Goal: Find specific page/section: Find specific page/section

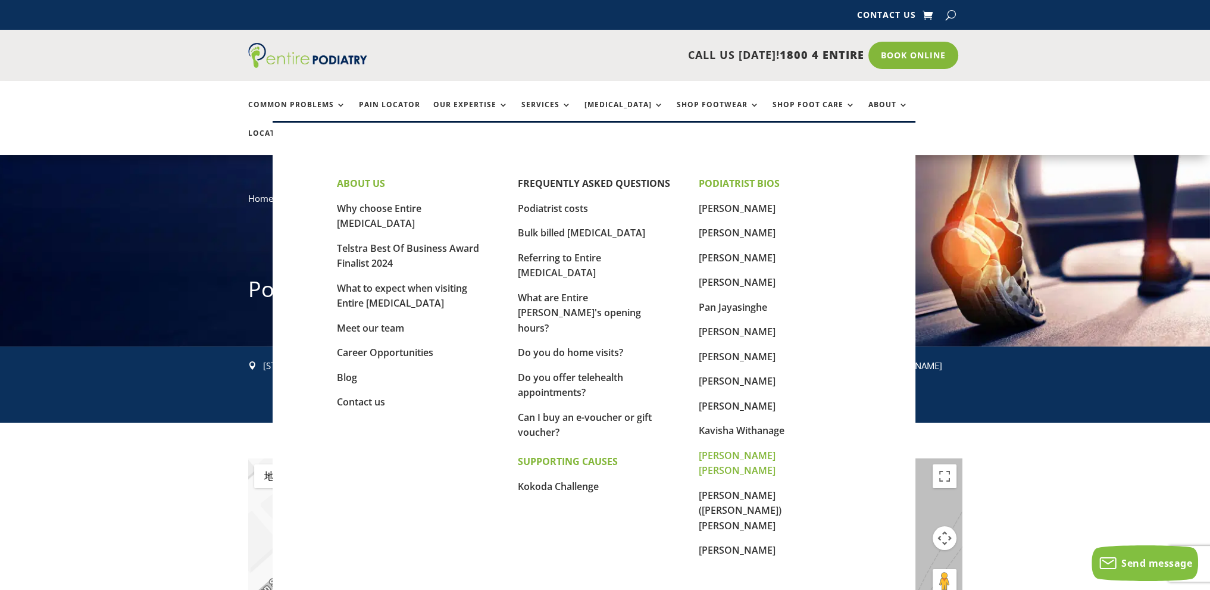
click at [710, 452] on link "[PERSON_NAME] [PERSON_NAME]" at bounding box center [737, 463] width 77 height 29
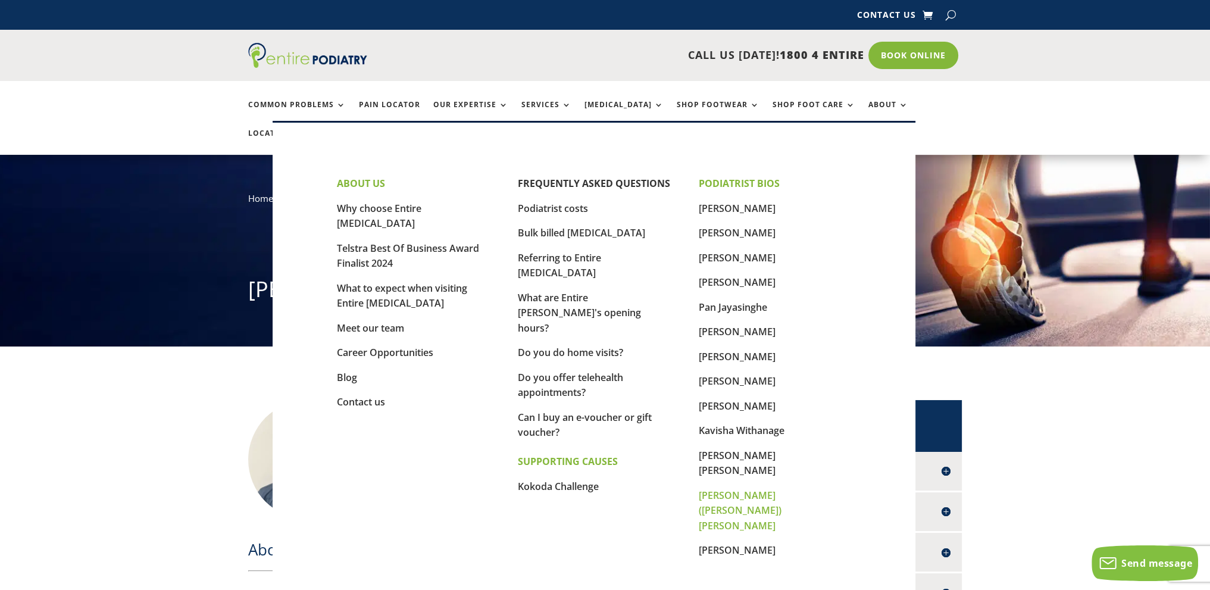
click at [762, 489] on link "[PERSON_NAME] ([PERSON_NAME]) [PERSON_NAME]" at bounding box center [740, 510] width 83 height 43
